Goal: Task Accomplishment & Management: Complete application form

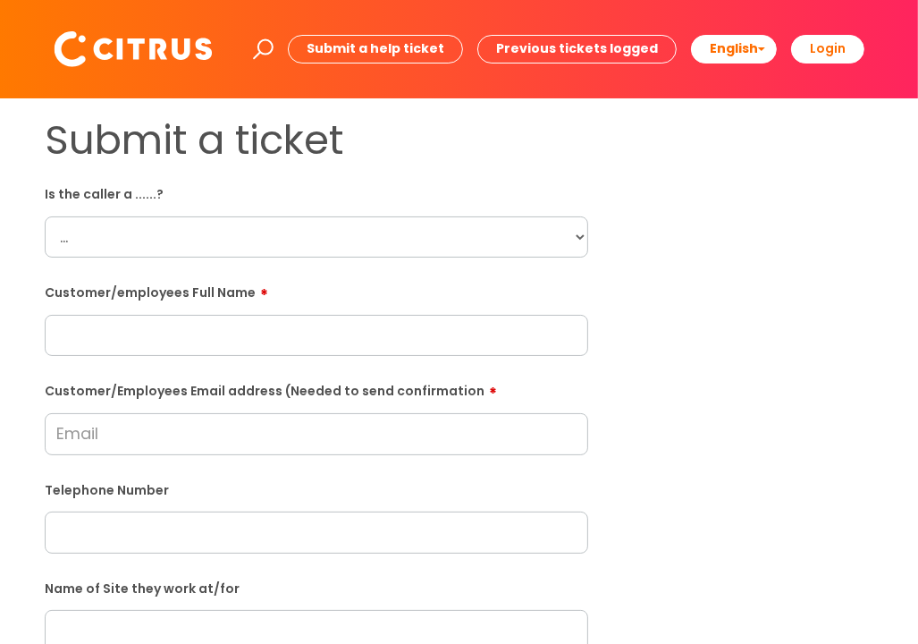
select select "Citrus Employee"
click at [45, 216] on select "... Citrus Customer Citrus Employee [DEMOGRAPHIC_DATA] Supplier" at bounding box center [317, 236] width 544 height 41
click at [438, 329] on input "text" at bounding box center [317, 335] width 544 height 41
paste input "[PERSON_NAME]"
type input "[PERSON_NAME]"
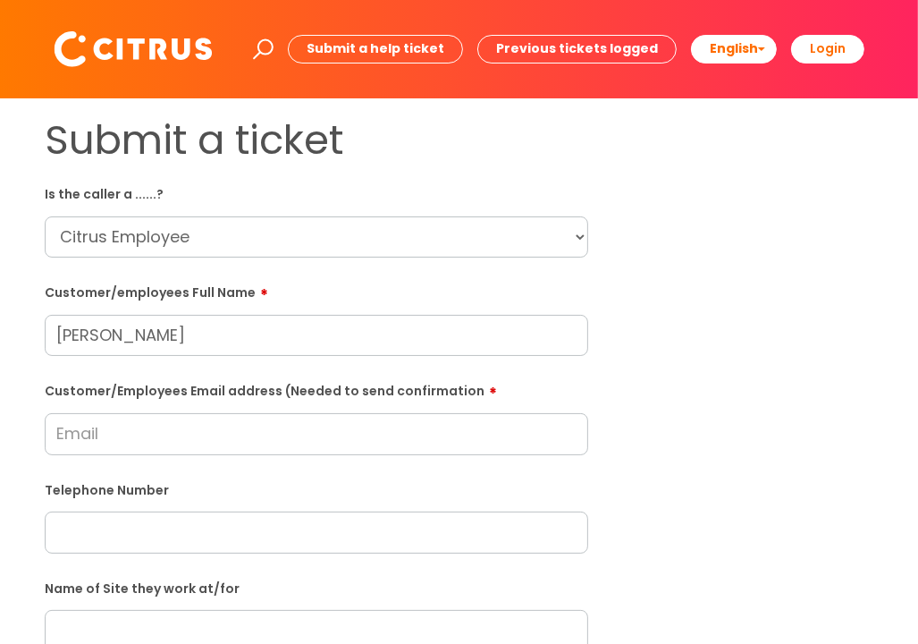
click at [412, 438] on input "Customer/Employees Email address (Needed to send confirmation" at bounding box center [317, 433] width 544 height 41
type input "[EMAIL_ADDRESS][DOMAIN_NAME]"
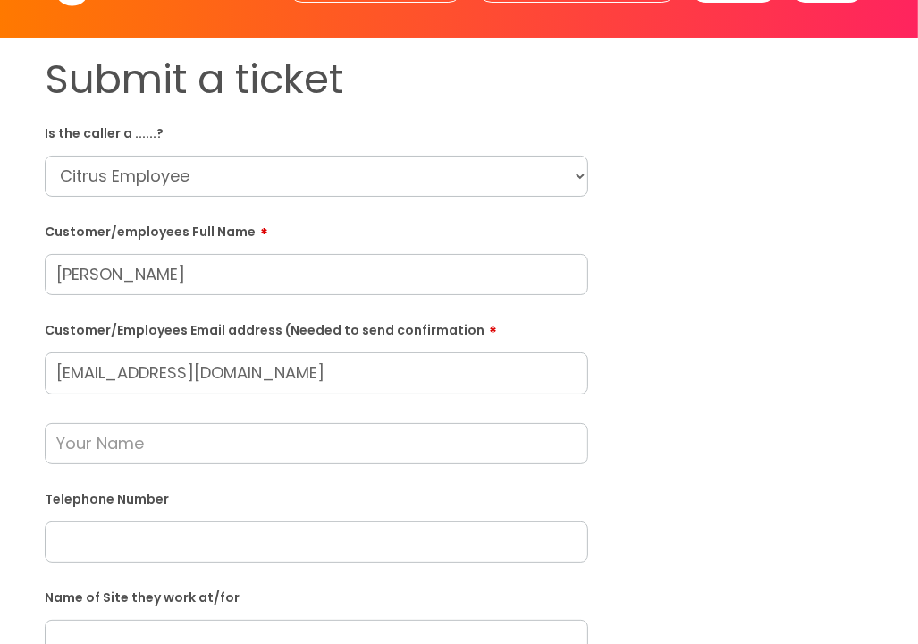
scroll to position [89, 0]
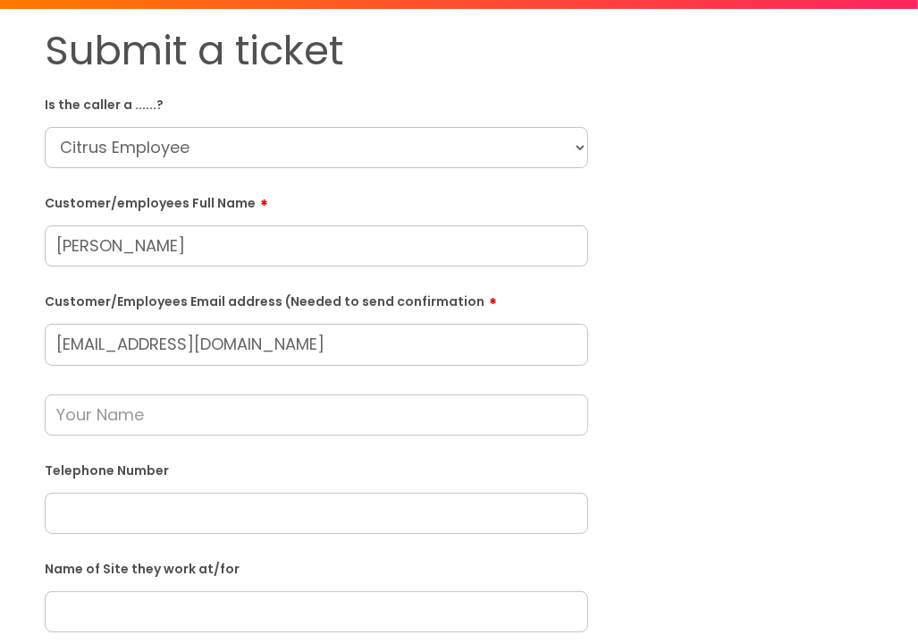
click at [218, 410] on input "text" at bounding box center [317, 414] width 544 height 41
click at [229, 514] on input "text" at bounding box center [317, 513] width 544 height 41
paste input "07349 338649"
type input "07349 338649"
click at [464, 404] on input "text" at bounding box center [317, 414] width 544 height 41
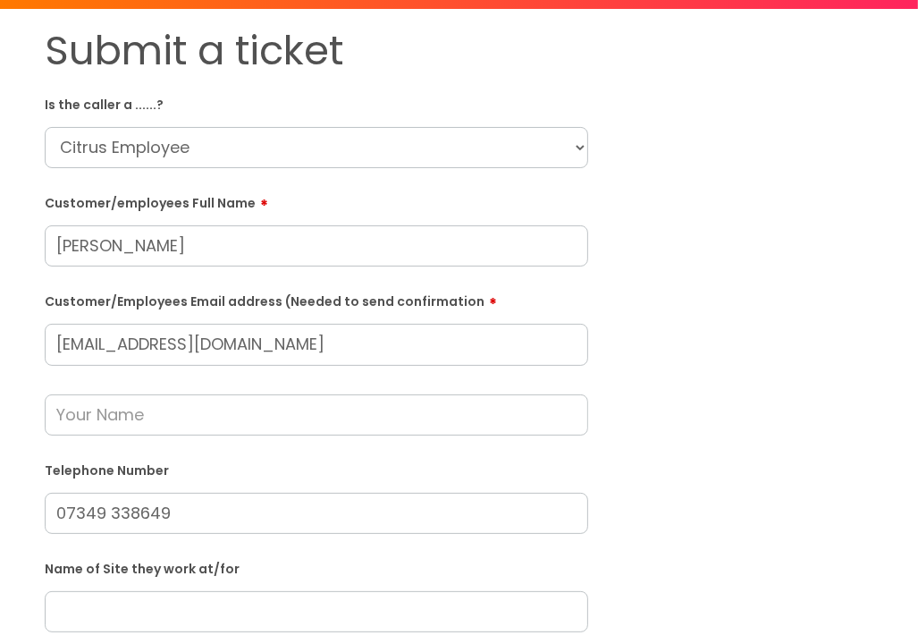
paste input "[PERSON_NAME]"
type input "[PERSON_NAME]"
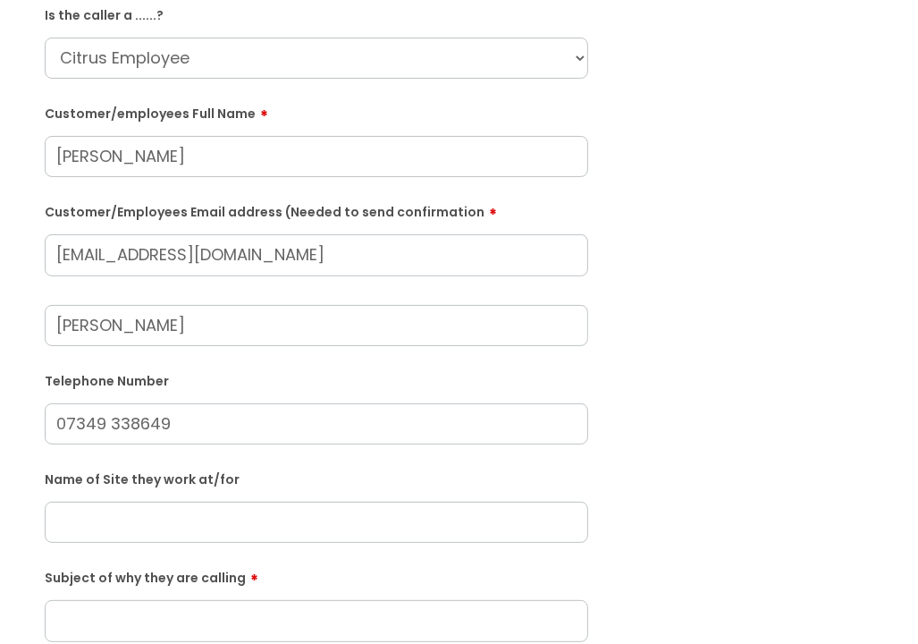
scroll to position [268, 0]
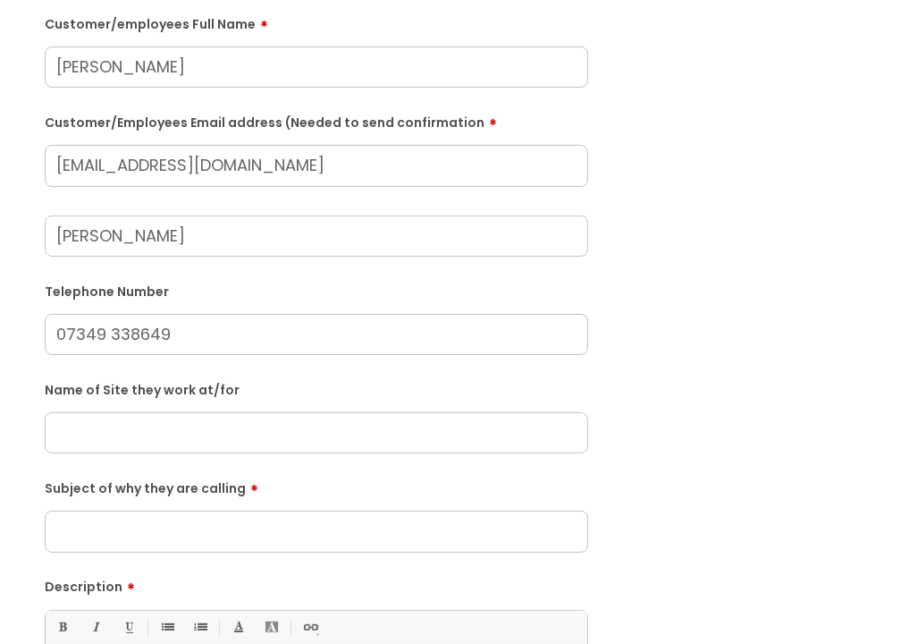
click at [185, 446] on input "text" at bounding box center [317, 432] width 544 height 41
type input "H"
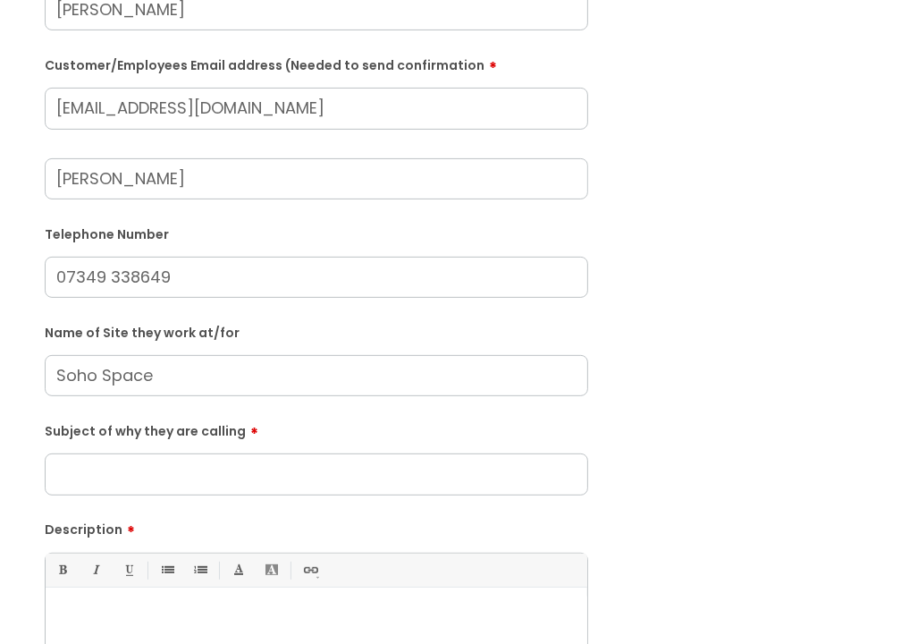
scroll to position [358, 0]
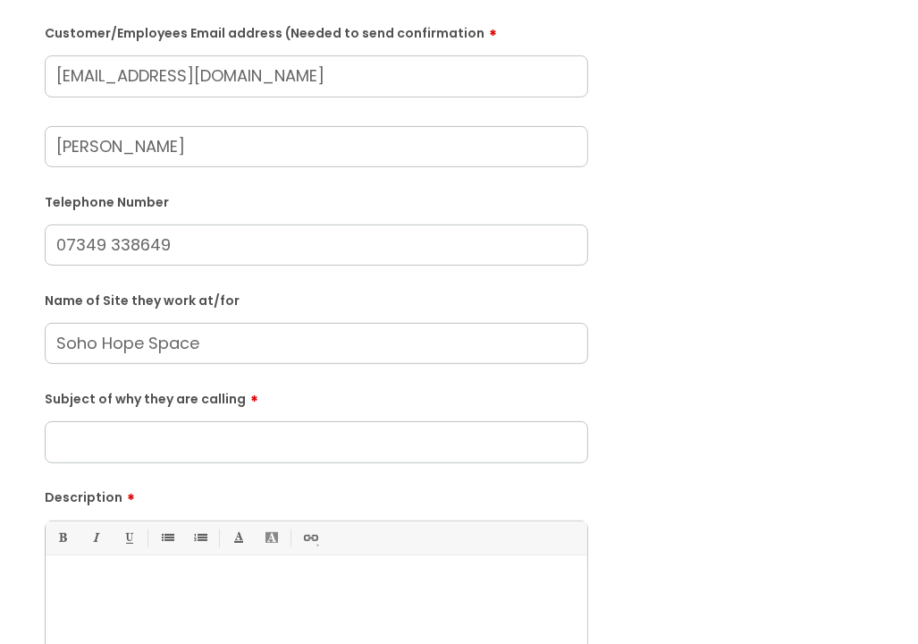
type input "Soho Hope Space"
click at [185, 446] on input "Subject of why they are calling" at bounding box center [317, 441] width 544 height 41
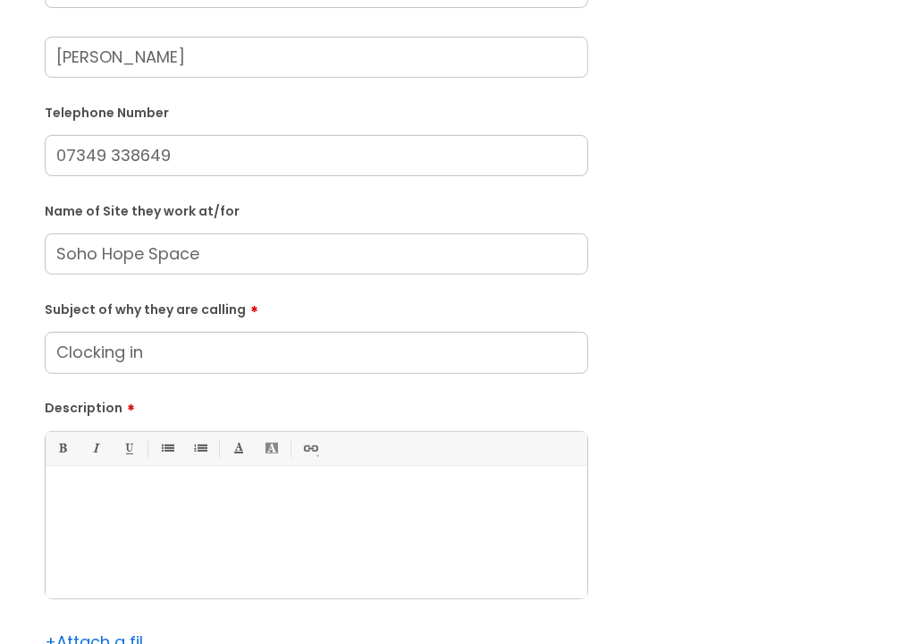
type input "Clocking in"
click at [217, 540] on div at bounding box center [317, 536] width 542 height 123
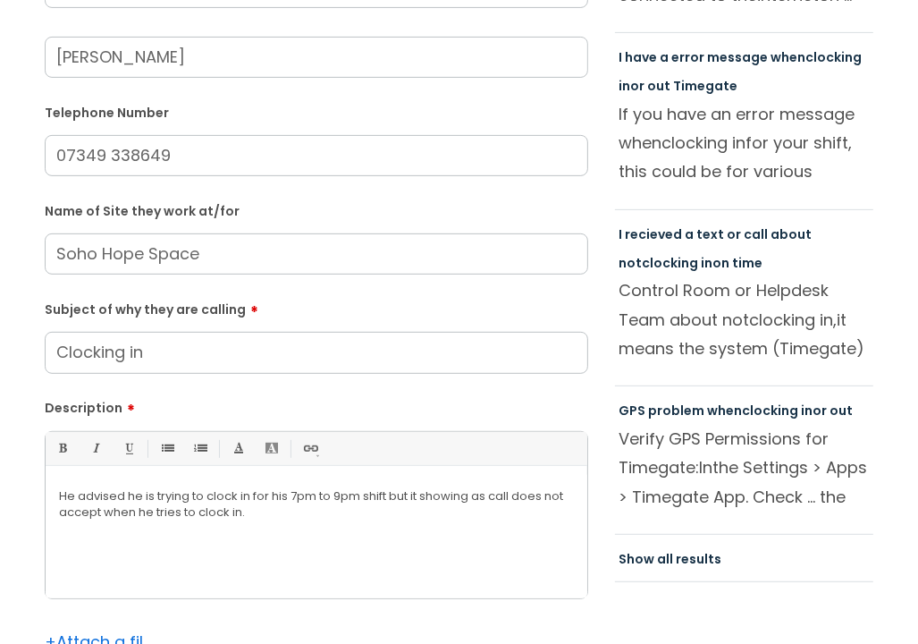
click at [523, 495] on p "He advised he is trying to clock in for his 7pm to 9pm shift but it showing as …" at bounding box center [316, 504] width 515 height 32
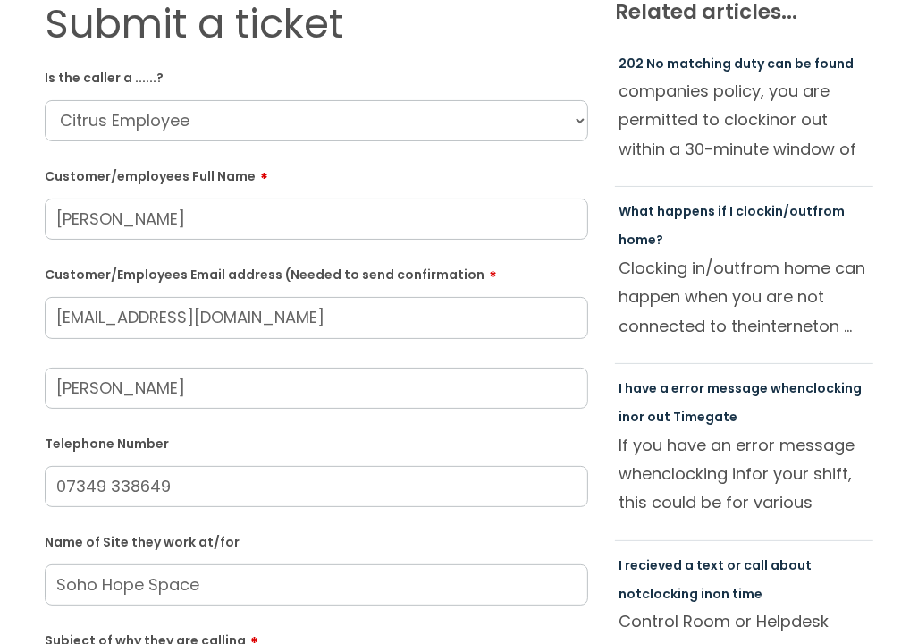
scroll to position [89, 0]
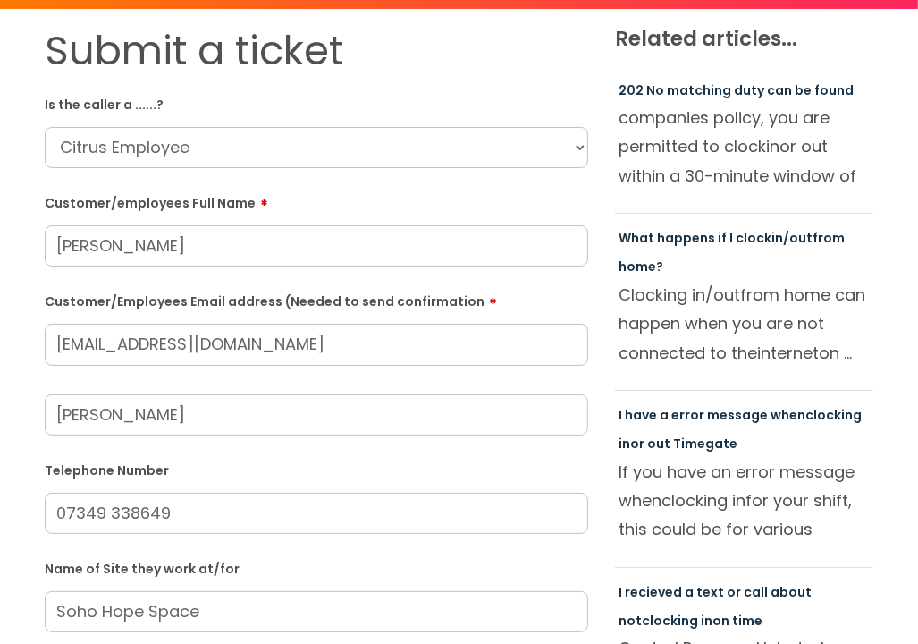
click at [357, 361] on input "[EMAIL_ADDRESS][DOMAIN_NAME]" at bounding box center [317, 344] width 544 height 41
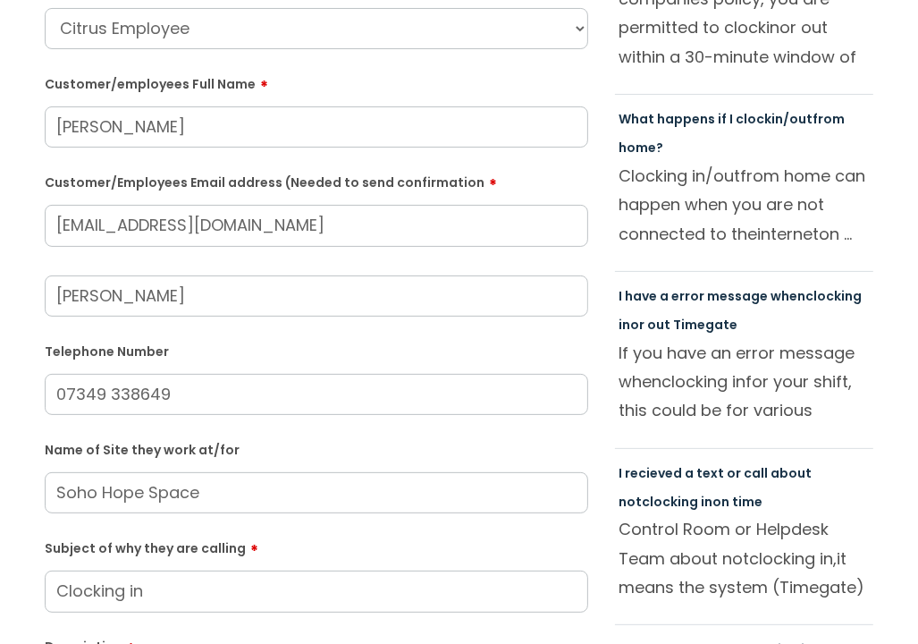
scroll to position [179, 0]
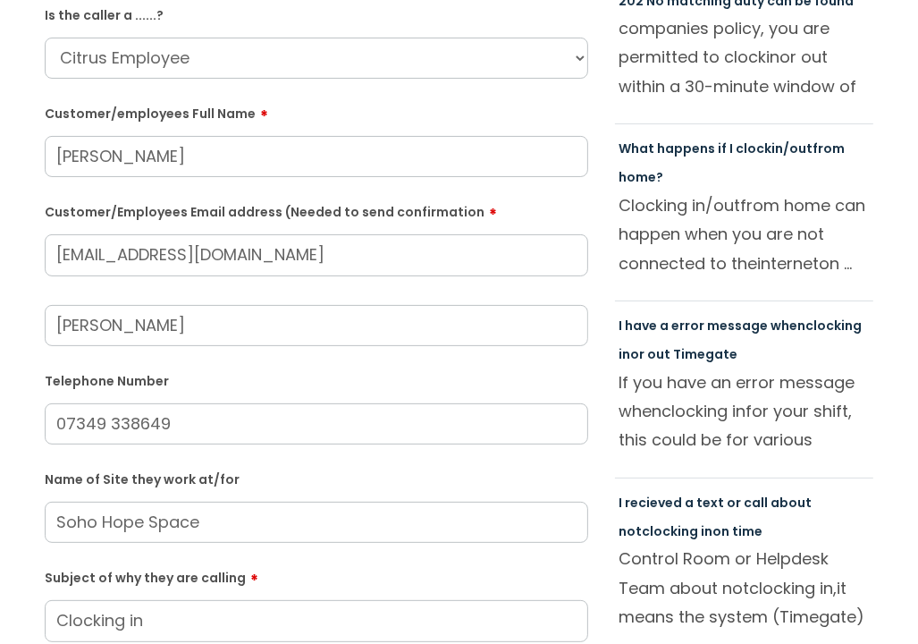
drag, startPoint x: 406, startPoint y: 325, endPoint x: -39, endPoint y: 307, distance: 445.7
click at [0, 307] on html "Enter your search term here... Search Submit a help ticket Previous tickets log…" at bounding box center [459, 143] width 918 height 644
type input "S"
click at [233, 361] on form "Is the caller a ......? ... Citrus Customer Citrus Employee [DEMOGRAPHIC_DATA] …" at bounding box center [317, 504] width 544 height 1009
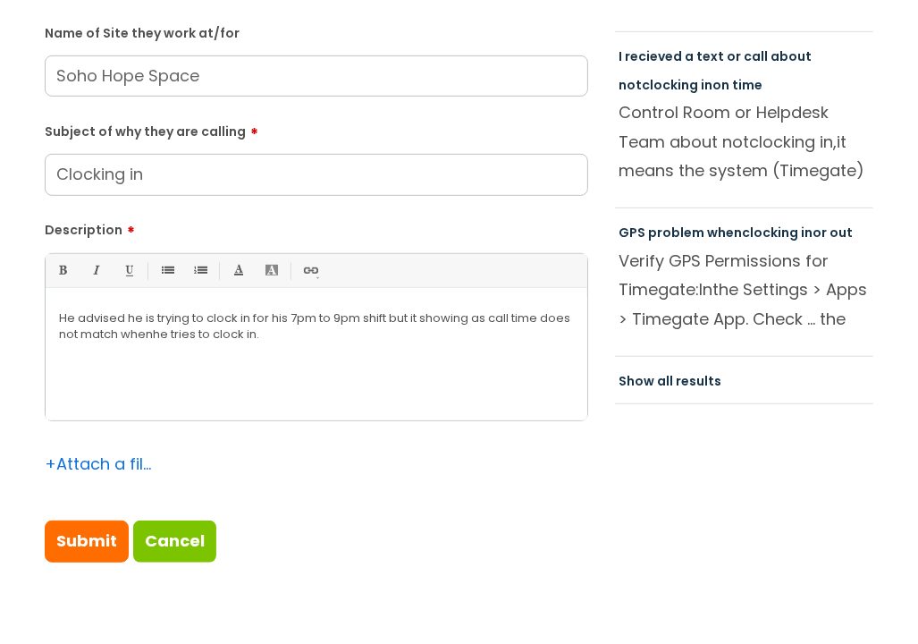
scroll to position [715, 0]
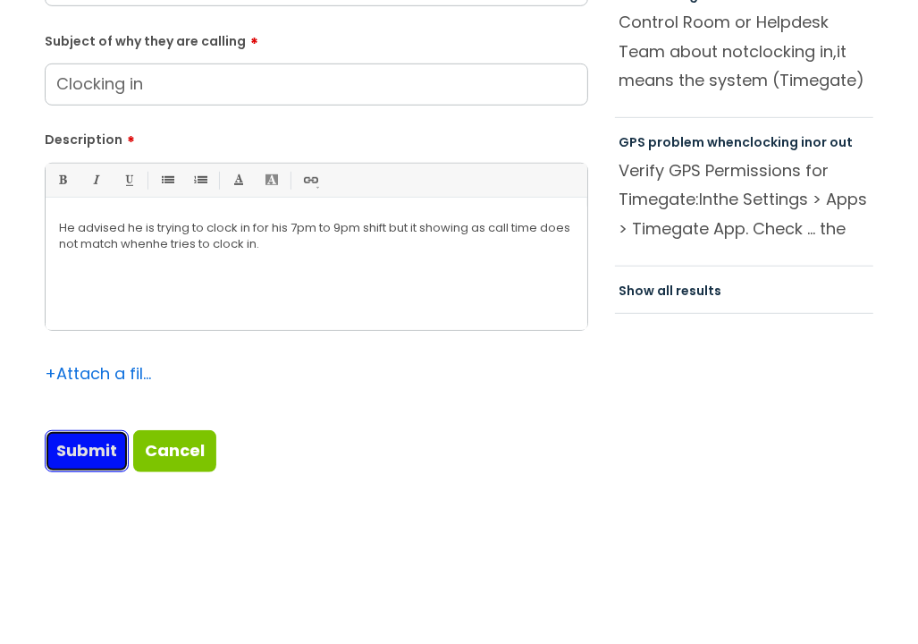
click at [100, 449] on input "Submit" at bounding box center [87, 450] width 84 height 41
type input "Please Wait..."
